Goal: Communication & Community: Answer question/provide support

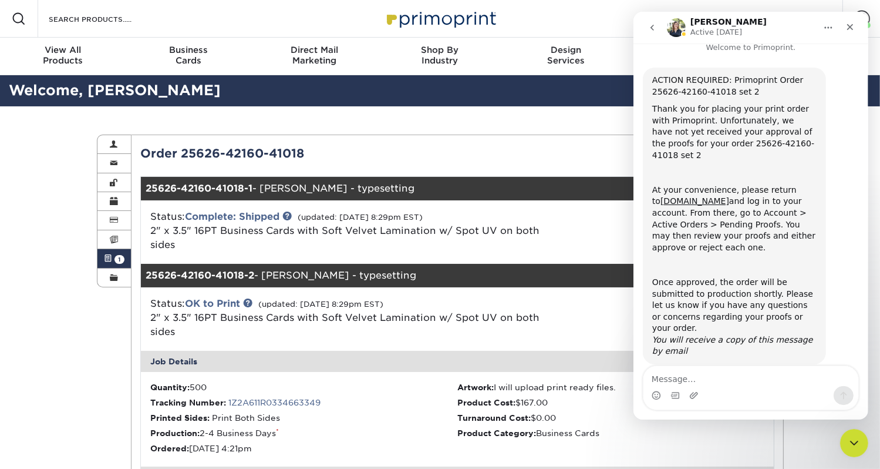
scroll to position [11, 0]
click at [850, 29] on icon "Close" at bounding box center [849, 26] width 9 height 9
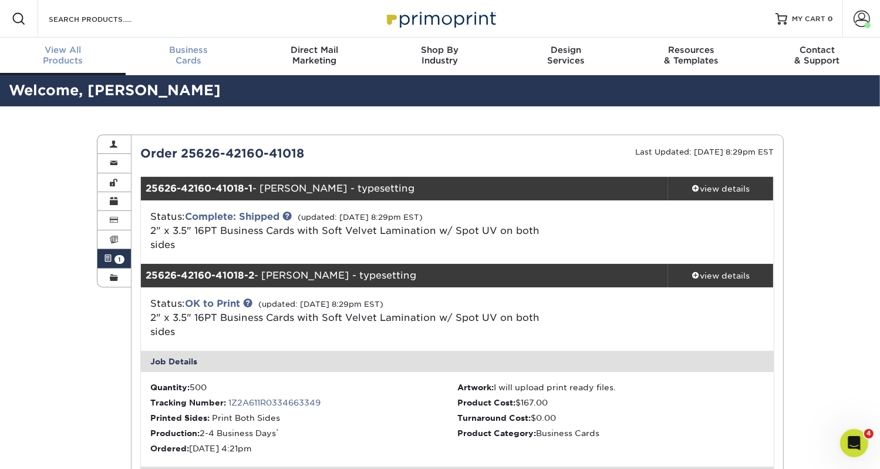
scroll to position [1, 0]
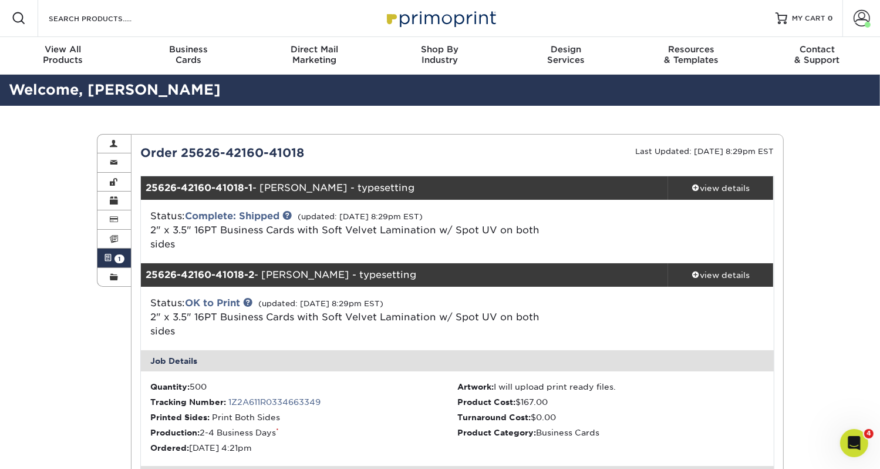
click at [856, 442] on icon "Open Intercom Messenger" at bounding box center [853, 442] width 19 height 19
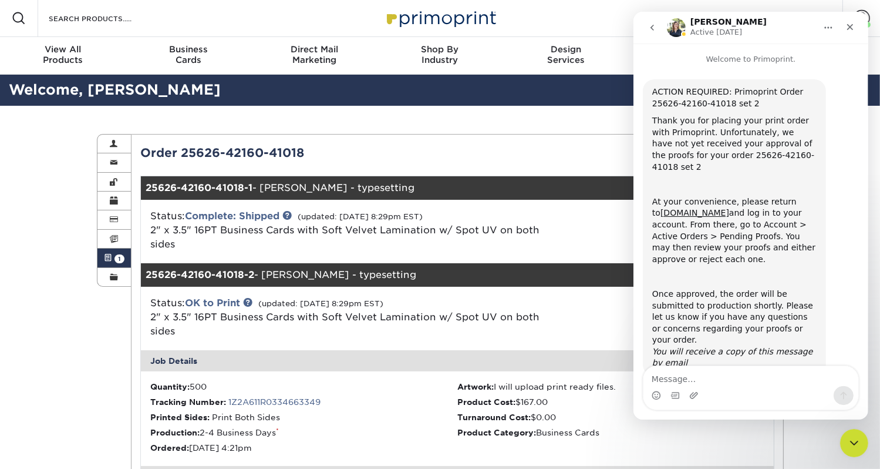
scroll to position [11, 0]
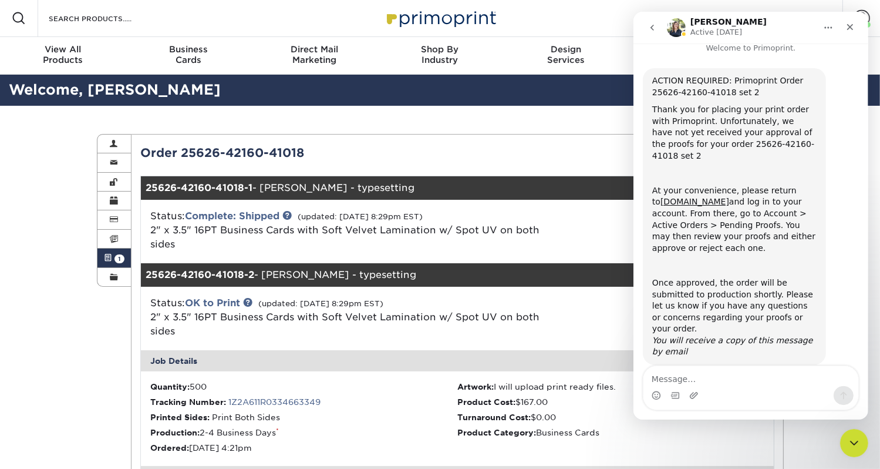
click at [686, 381] on textarea "Message…" at bounding box center [750, 376] width 215 height 20
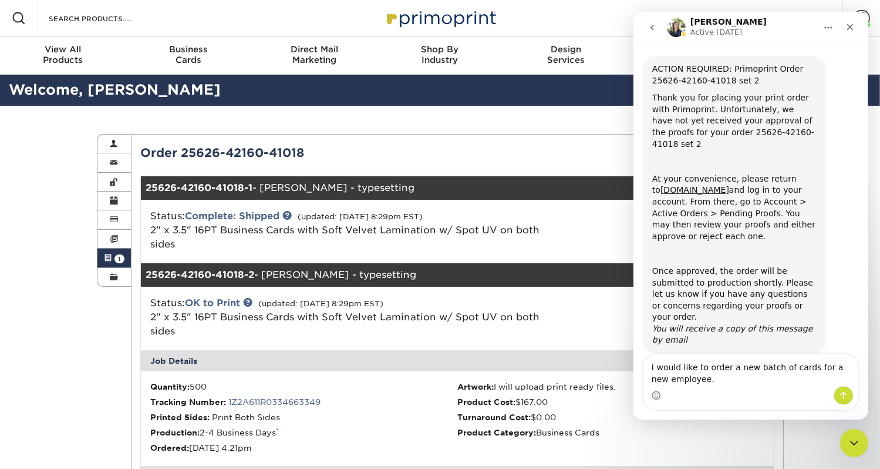
type textarea "I would like to order a new batch of cards for a new employee."
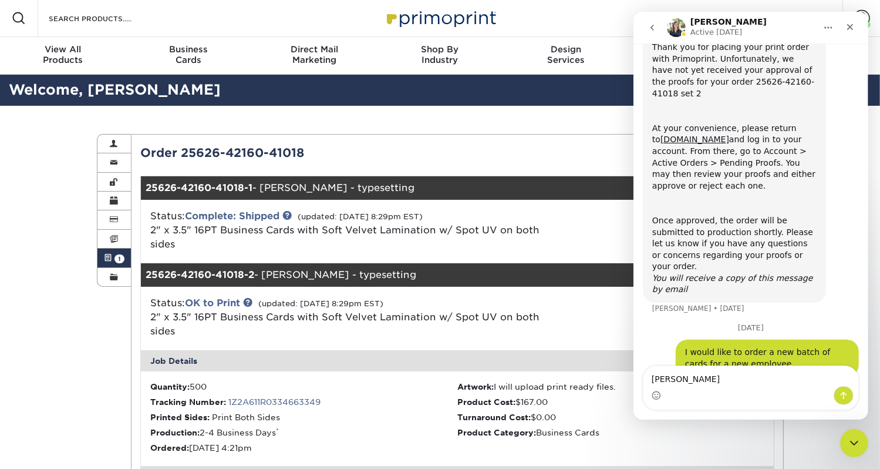
type textarea "[PERSON_NAME]"
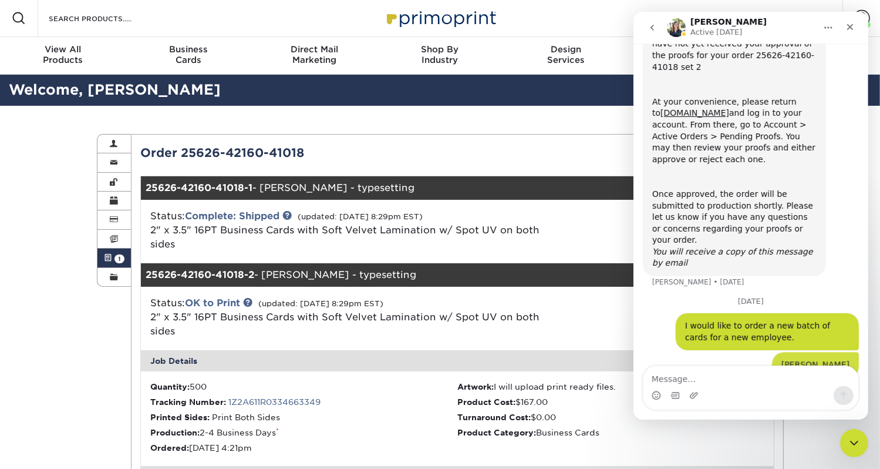
scroll to position [100, 0]
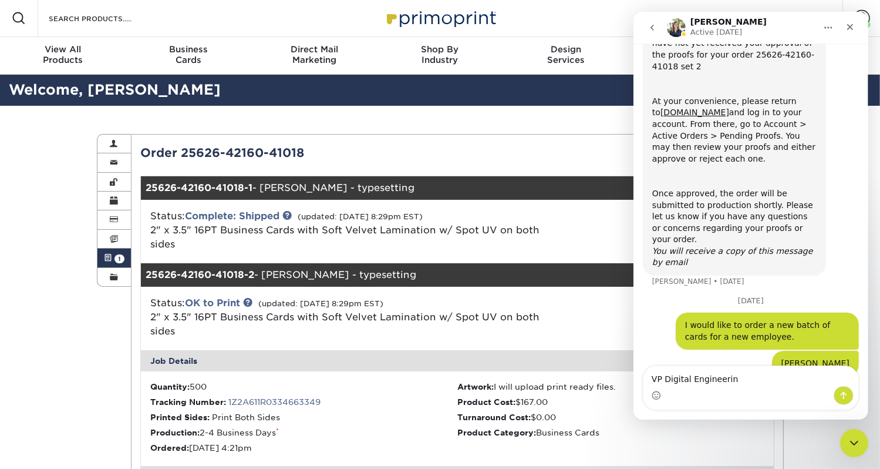
type textarea "VP Digital Engineering"
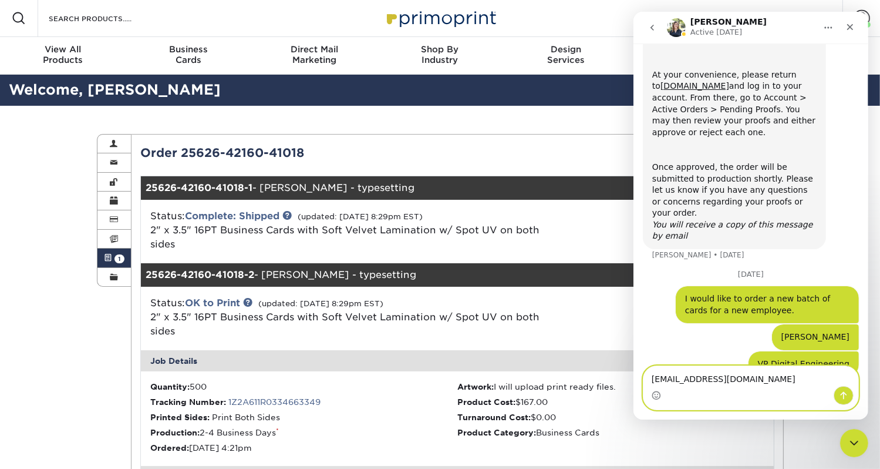
type textarea "[EMAIL_ADDRESS][DOMAIN_NAME]"
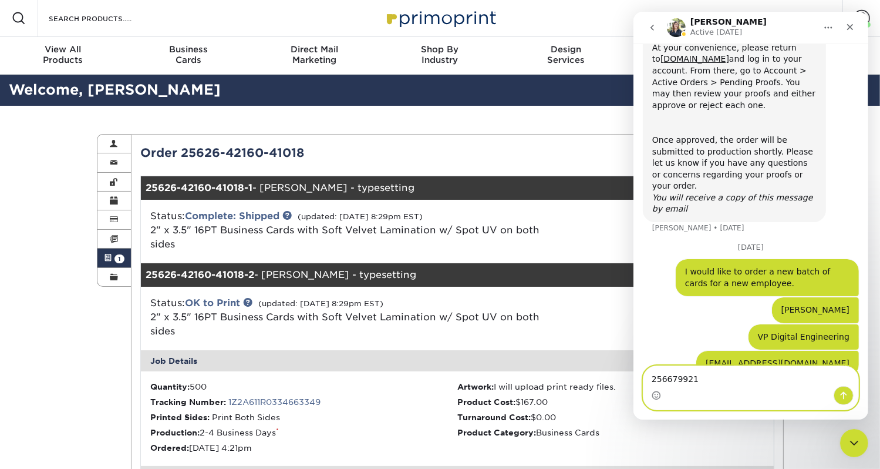
type textarea "2566799214"
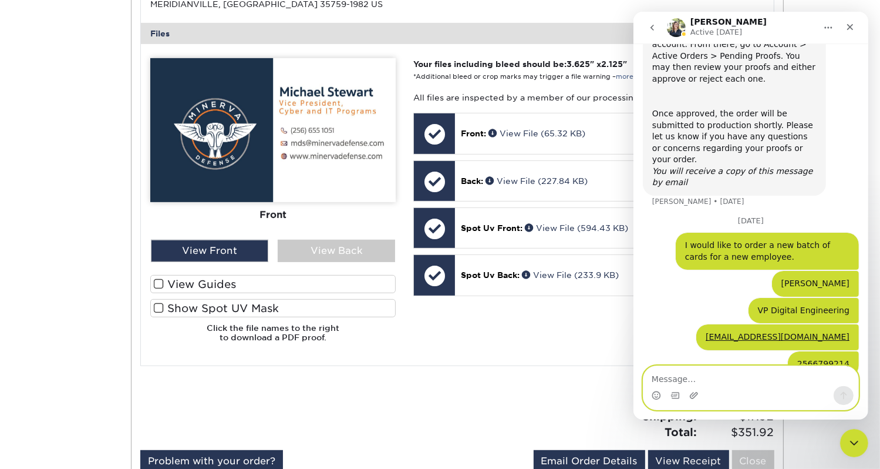
scroll to position [550, 0]
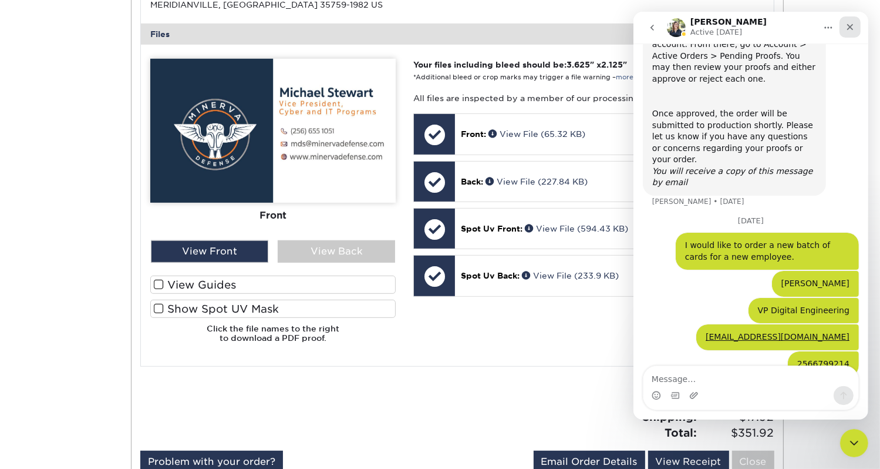
click at [851, 26] on icon "Close" at bounding box center [849, 26] width 9 height 9
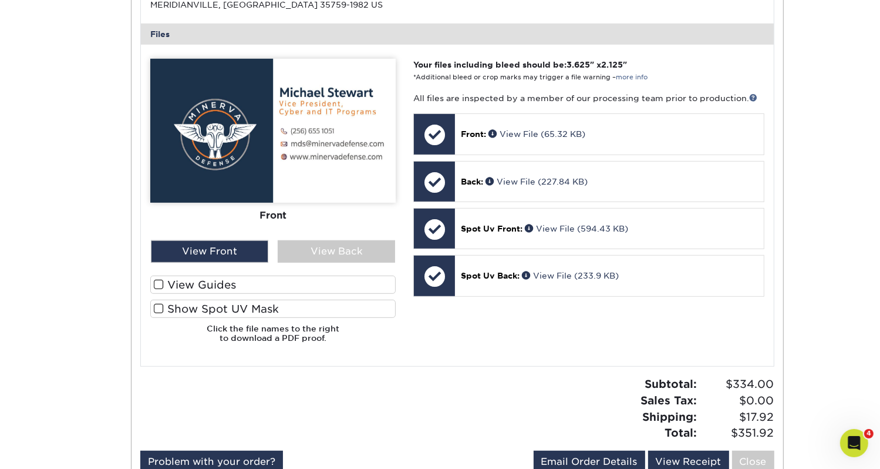
click at [855, 450] on icon "Open Intercom Messenger" at bounding box center [853, 442] width 19 height 19
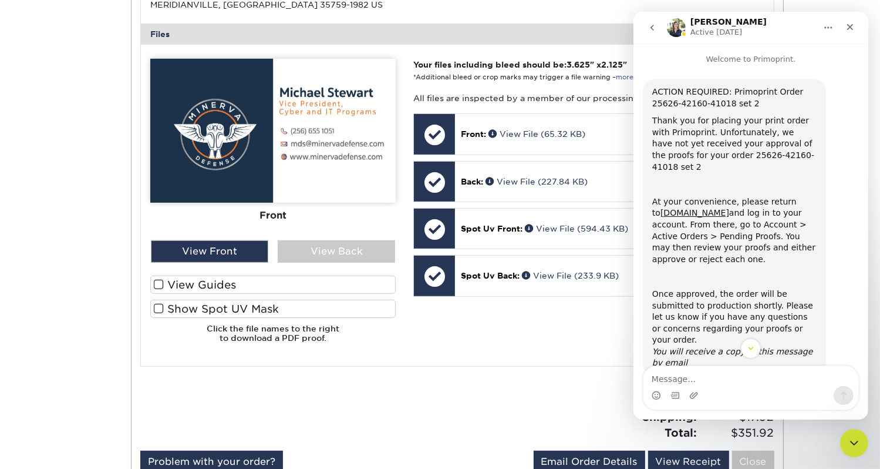
scroll to position [180, 0]
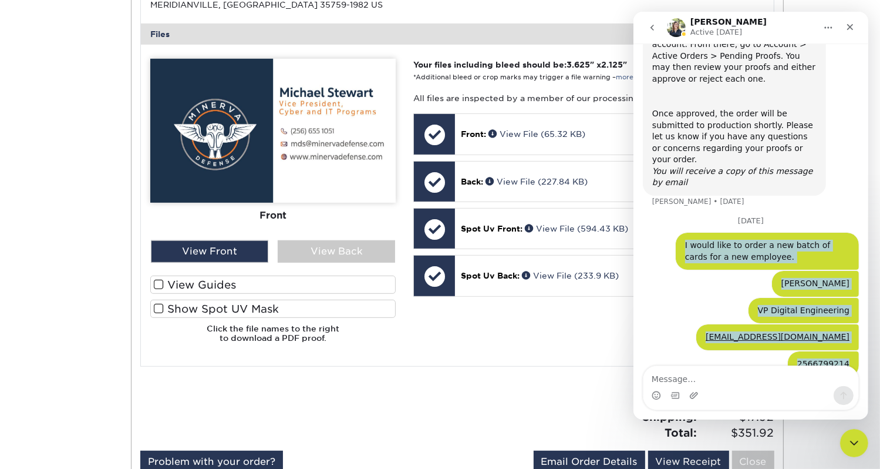
drag, startPoint x: 848, startPoint y: 343, endPoint x: 678, endPoint y: 217, distance: 212.3
click at [678, 217] on div "ACTION REQUIRED: Primoprint Order 25626-42160-41018 set 2 Thank you for placing…" at bounding box center [750, 145] width 216 height 492
drag, startPoint x: 678, startPoint y: 217, endPoint x: 690, endPoint y: 219, distance: 13.1
copy div "I would like to order a new batch of cards for a new employee. [PERSON_NAME] • …"
click at [820, 33] on button "Home" at bounding box center [828, 27] width 22 height 22
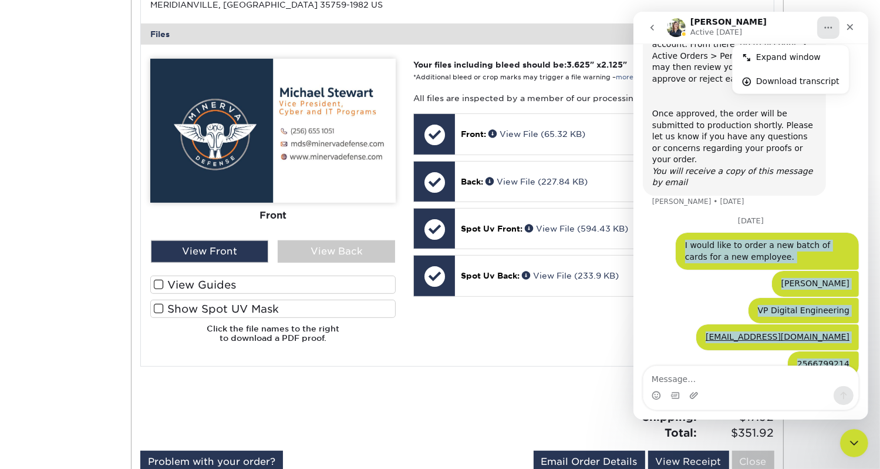
click at [649, 25] on icon "go back" at bounding box center [651, 27] width 9 height 9
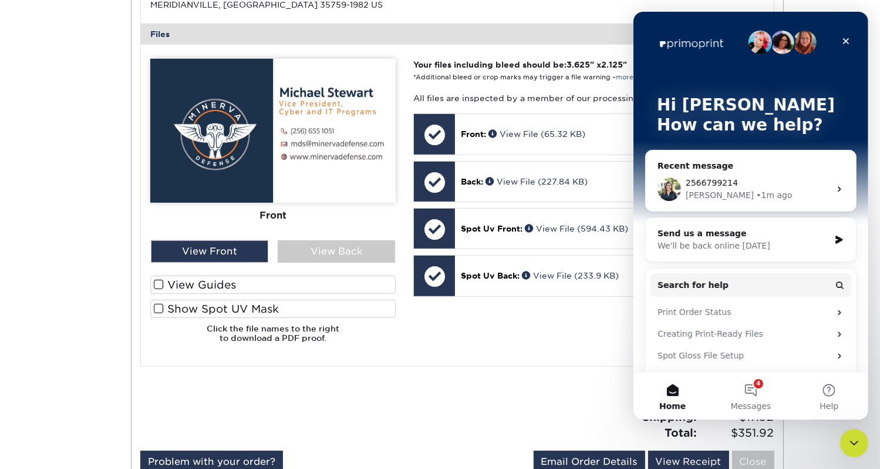
scroll to position [0, 0]
click at [734, 249] on div "We'll be back online [DATE]" at bounding box center [743, 246] width 172 height 12
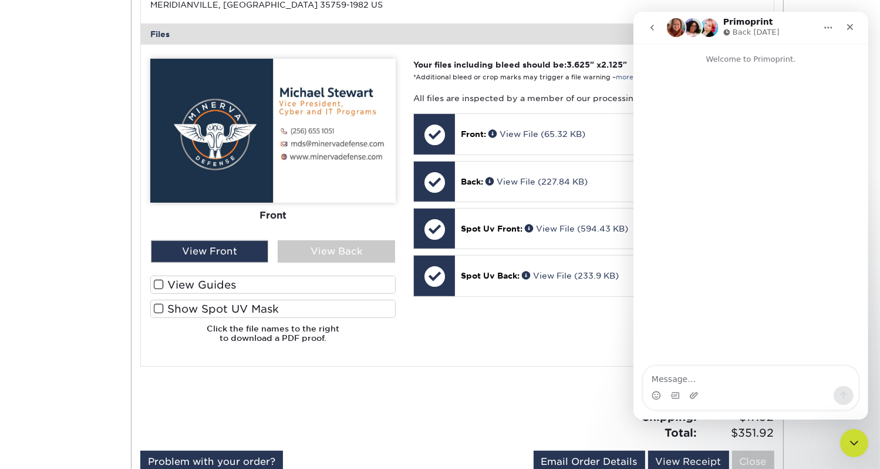
click at [685, 376] on textarea "Message…" at bounding box center [750, 376] width 215 height 20
drag, startPoint x: 683, startPoint y: 376, endPoint x: 1486, endPoint y: 41, distance: 870.0
click at [852, 29] on icon "Close" at bounding box center [849, 26] width 9 height 9
